Goal: Task Accomplishment & Management: Use online tool/utility

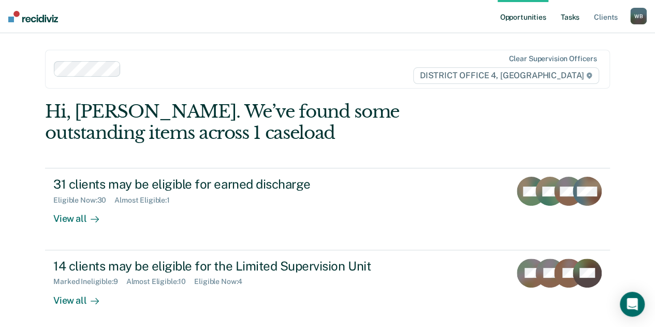
click at [574, 13] on link "Tasks" at bounding box center [570, 16] width 23 height 33
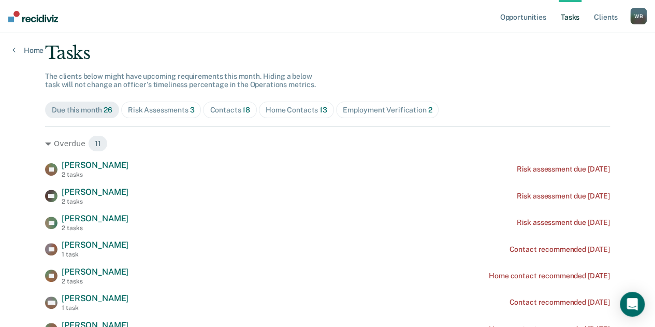
scroll to position [59, 0]
click at [320, 107] on span "13" at bounding box center [324, 109] width 8 height 8
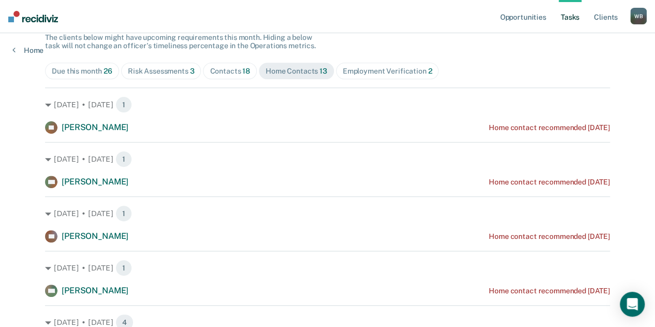
scroll to position [97, 0]
click at [172, 64] on span "Risk Assessments 3" at bounding box center [161, 71] width 80 height 17
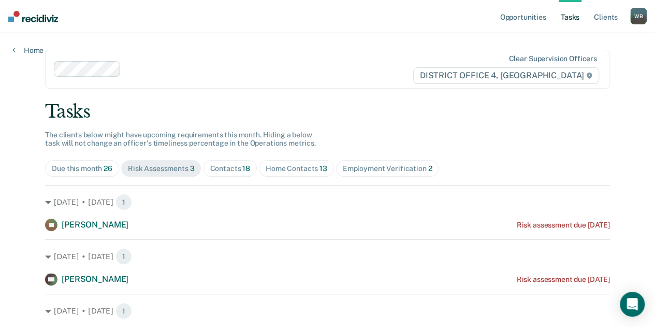
scroll to position [54, 0]
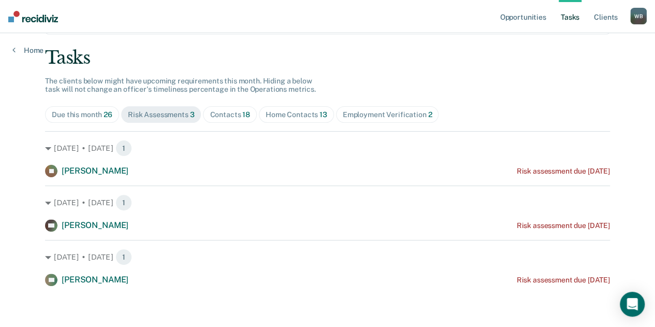
click at [400, 211] on div "[DATE] • [DATE] 1 NS [PERSON_NAME] Risk assessment due [DATE]" at bounding box center [327, 208] width 565 height 46
